Goal: Check status

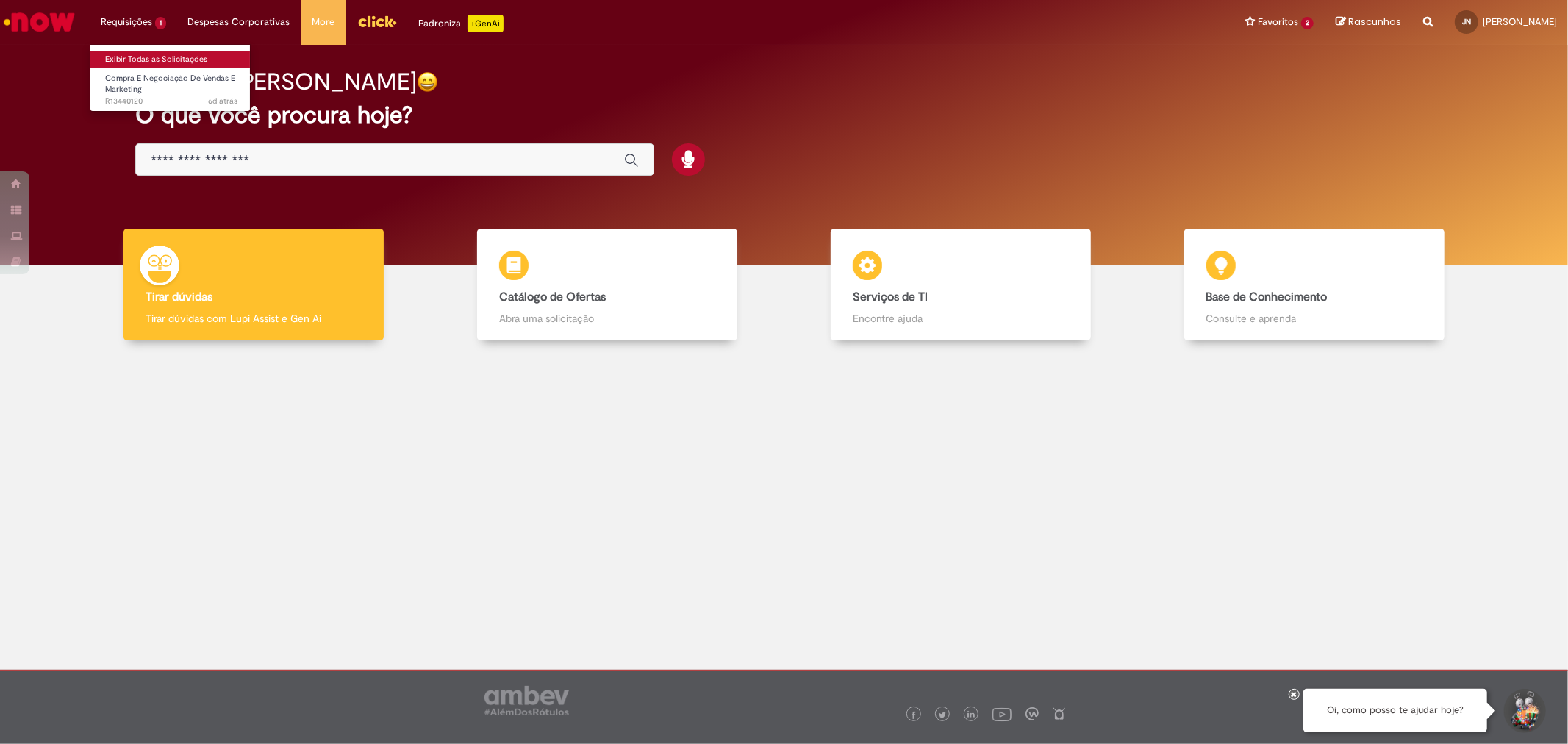
click at [159, 61] on link "Exibir Todas as Solicitações" at bounding box center [171, 60] width 161 height 16
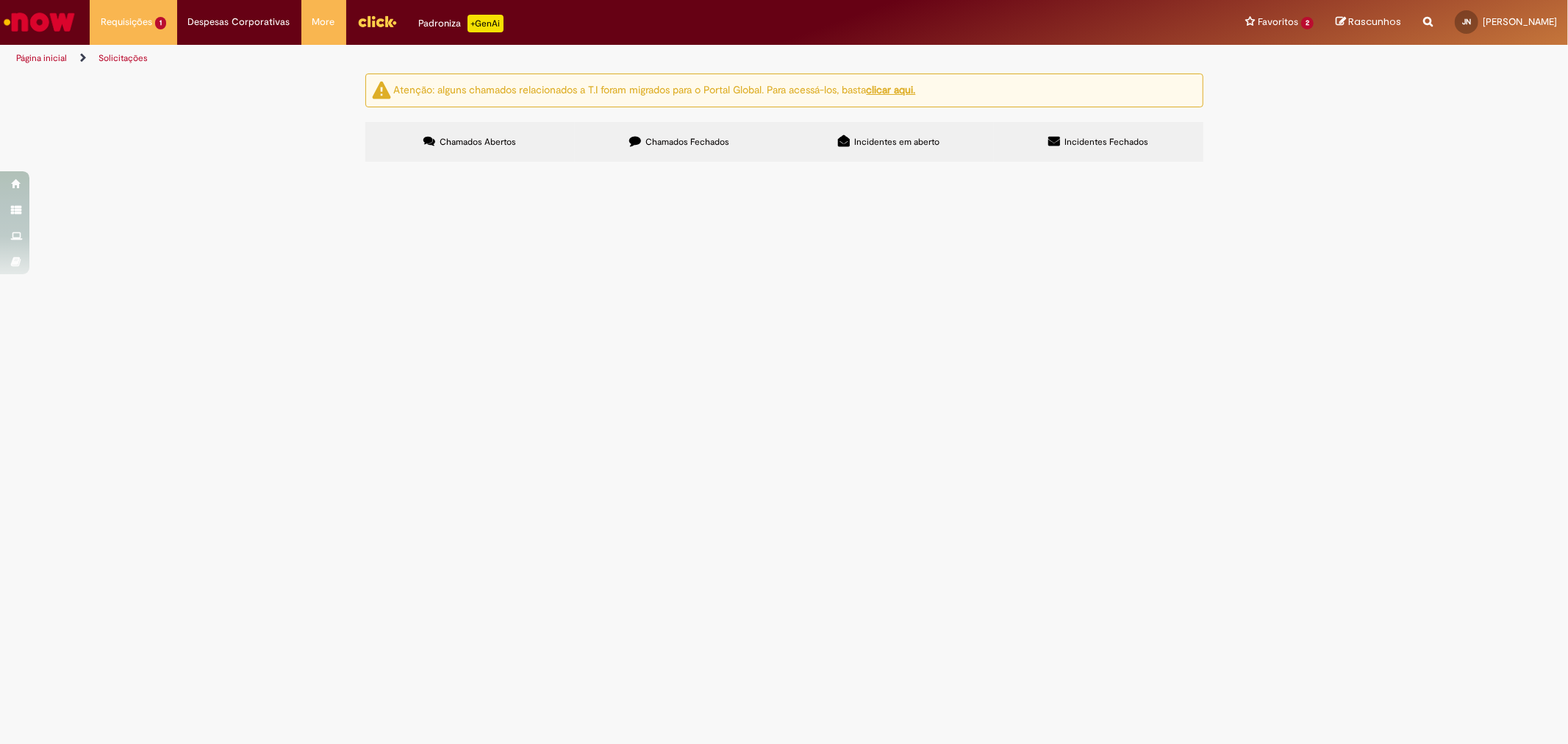
click at [706, 138] on span "Chamados Fechados" at bounding box center [687, 141] width 83 height 12
click at [0, 0] on span "Pagamento Speakeasy CasaCor. Negociação AB" at bounding box center [0, 0] width 0 height 0
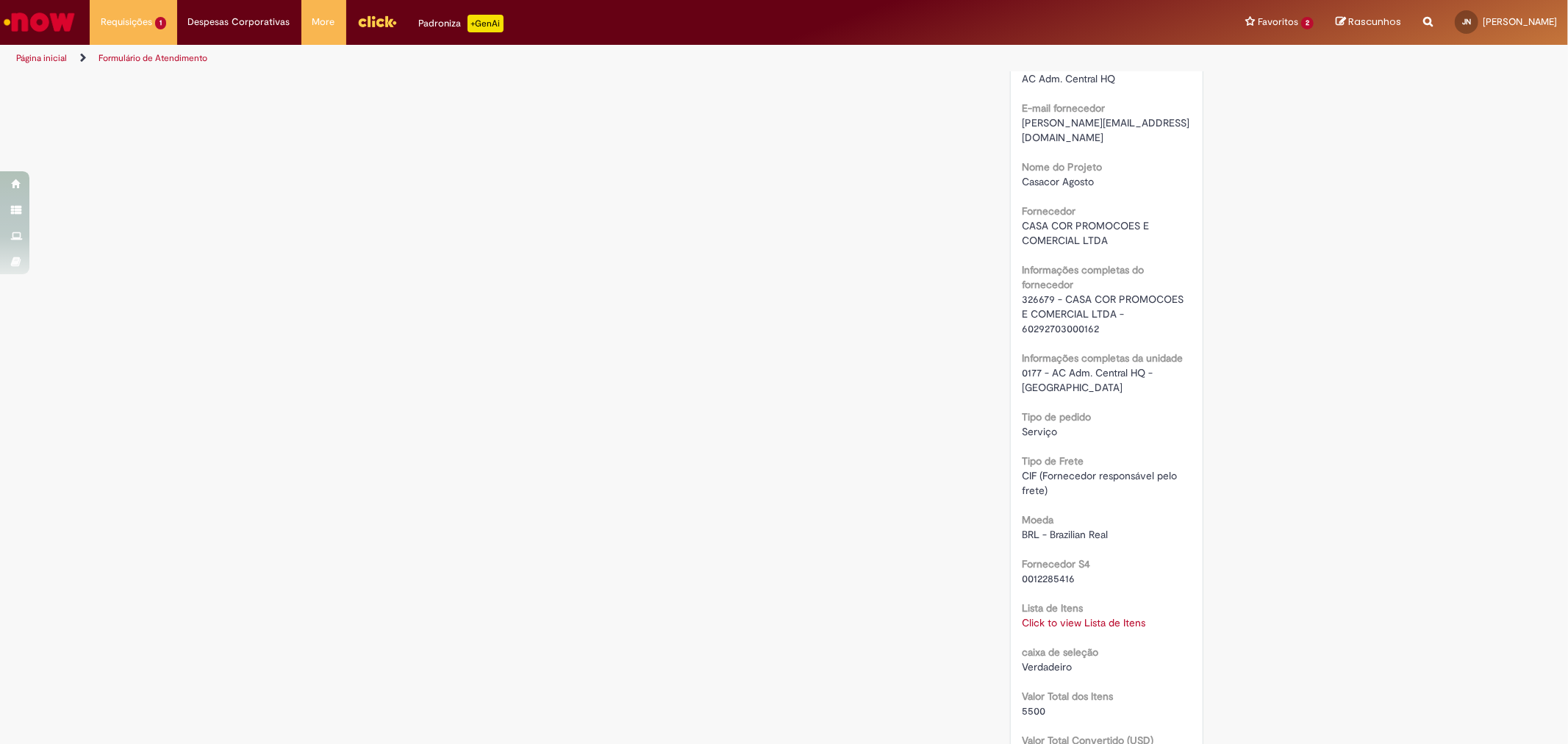
scroll to position [1147, 0]
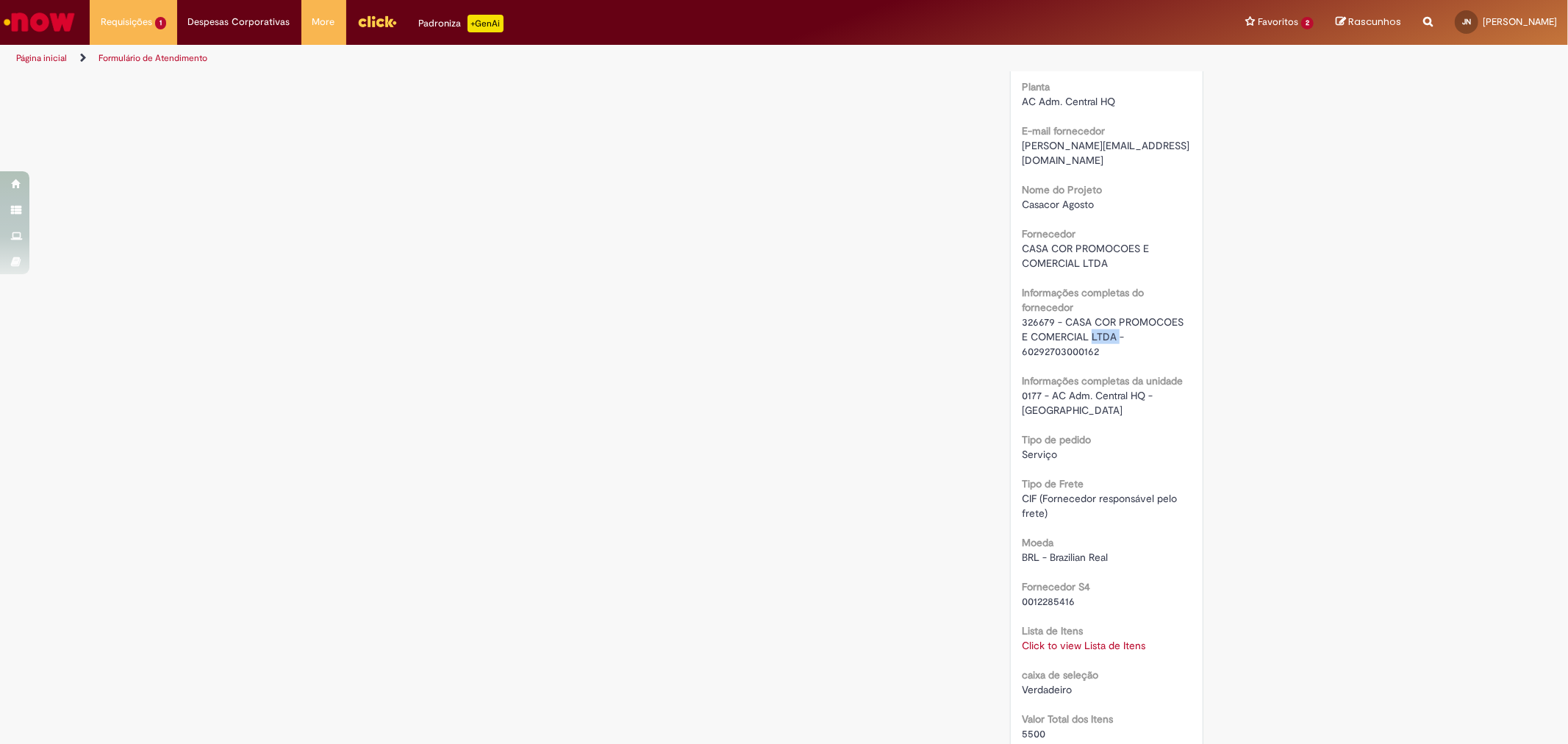
drag, startPoint x: 1107, startPoint y: 319, endPoint x: 1089, endPoint y: 319, distance: 18.0
click at [1089, 319] on span "326679 - CASA COR PROMOCOES E COMERCIAL LTDA - 60292703000162" at bounding box center [1105, 336] width 165 height 43
drag, startPoint x: 1099, startPoint y: 331, endPoint x: 1011, endPoint y: 305, distance: 91.8
click at [1011, 305] on div "Número R13352858 Status Solucionado Criação 24d atrás 24 dias atrás Opções RPA …" at bounding box center [1107, 153] width 192 height 2306
copy span "326679 - CASA COR PROMOCOES E COMERCIAL LTDA - 60292703000162"
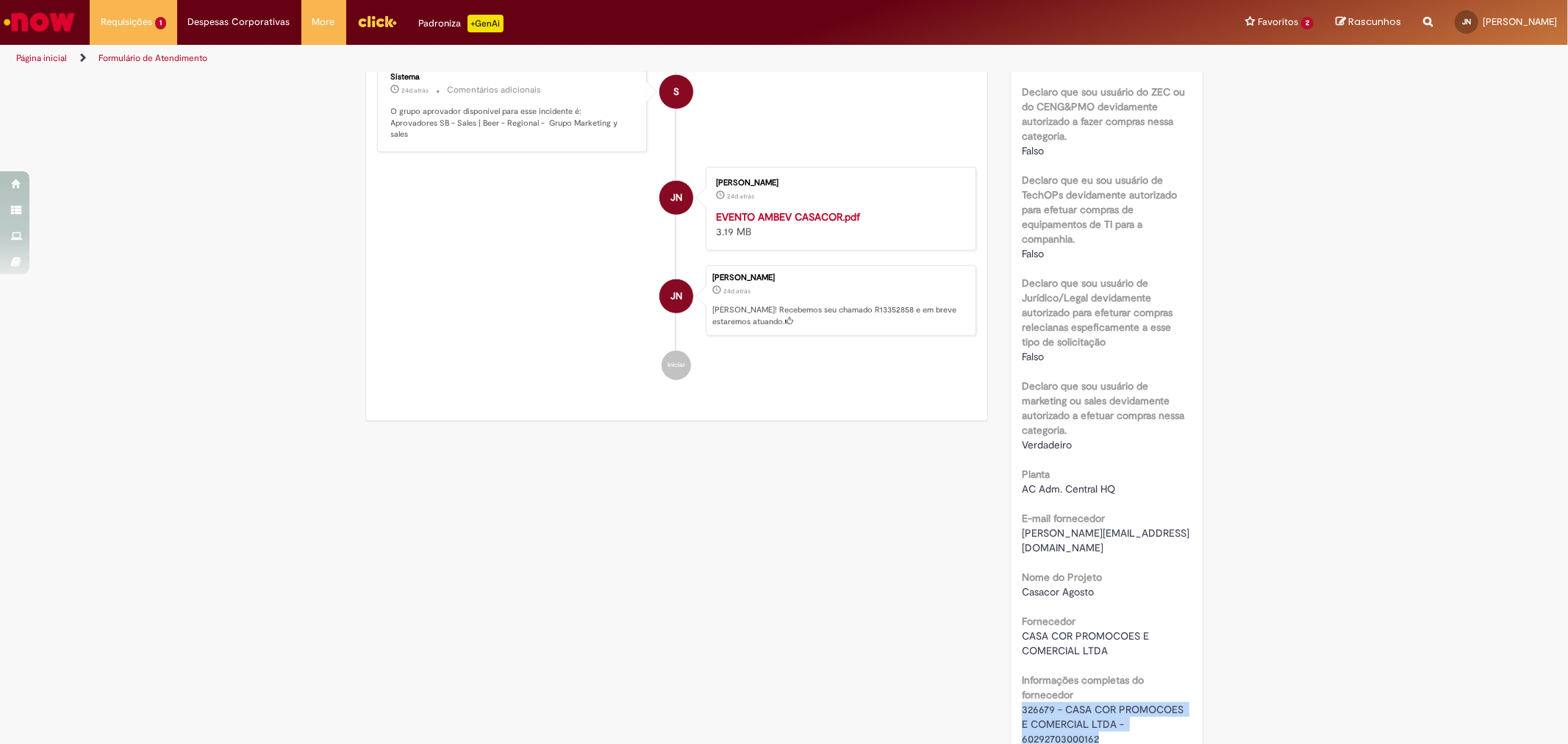
scroll to position [739, 0]
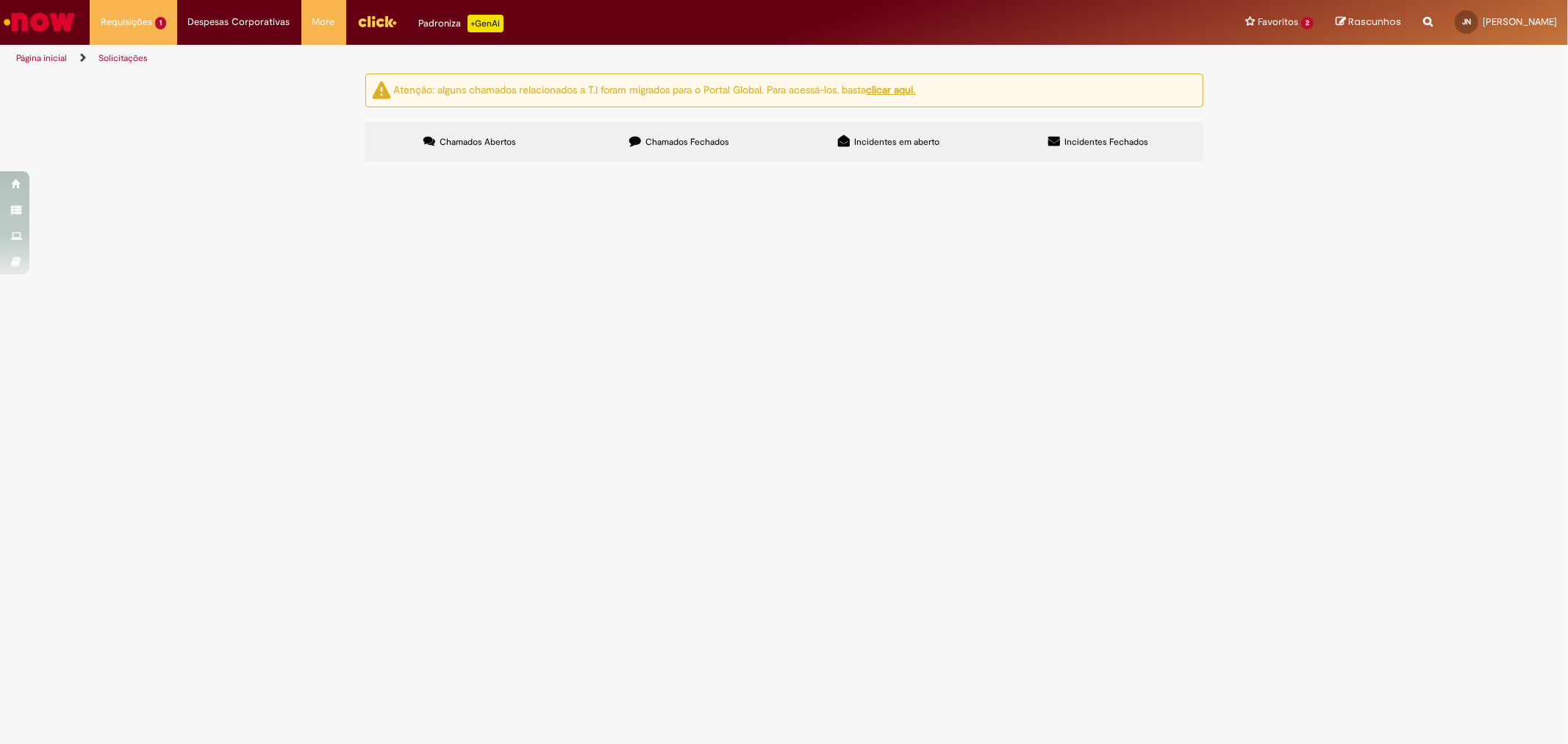
click at [0, 0] on section "Itens solicitados Exportar como PDF Exportar como Excel Exportar como CSV Itens…" at bounding box center [0, 0] width 0 height 0
click at [681, 143] on span "Chamados Fechados" at bounding box center [687, 141] width 83 height 12
